Goal: Find specific page/section: Find specific page/section

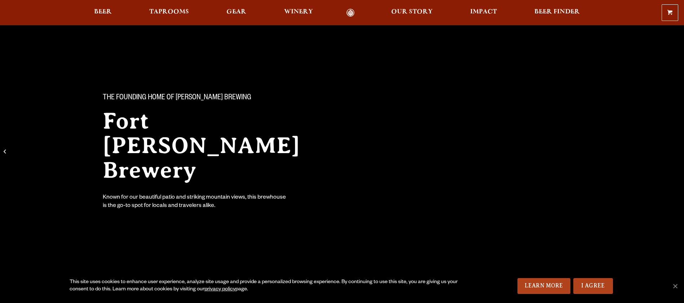
scroll to position [163, 0]
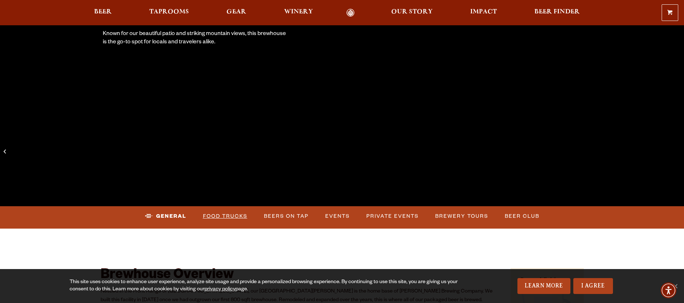
click at [233, 213] on link "Food Trucks" at bounding box center [225, 216] width 50 height 17
click at [227, 220] on link "Food Trucks" at bounding box center [219, 216] width 63 height 17
click at [224, 214] on link "Food Trucks" at bounding box center [219, 216] width 63 height 17
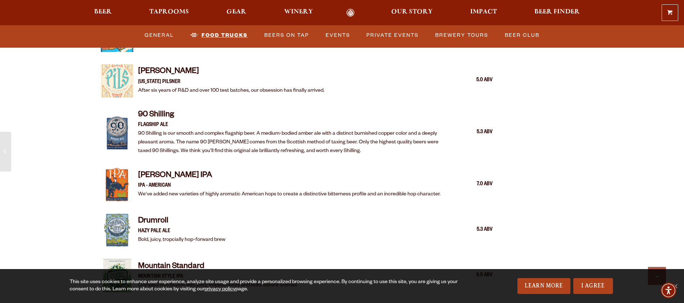
scroll to position [860, 0]
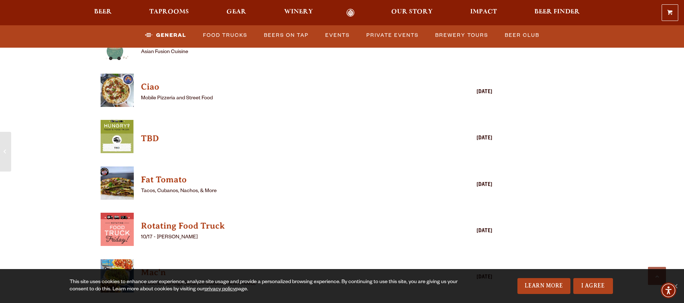
scroll to position [1856, 0]
